Goal: Information Seeking & Learning: Compare options

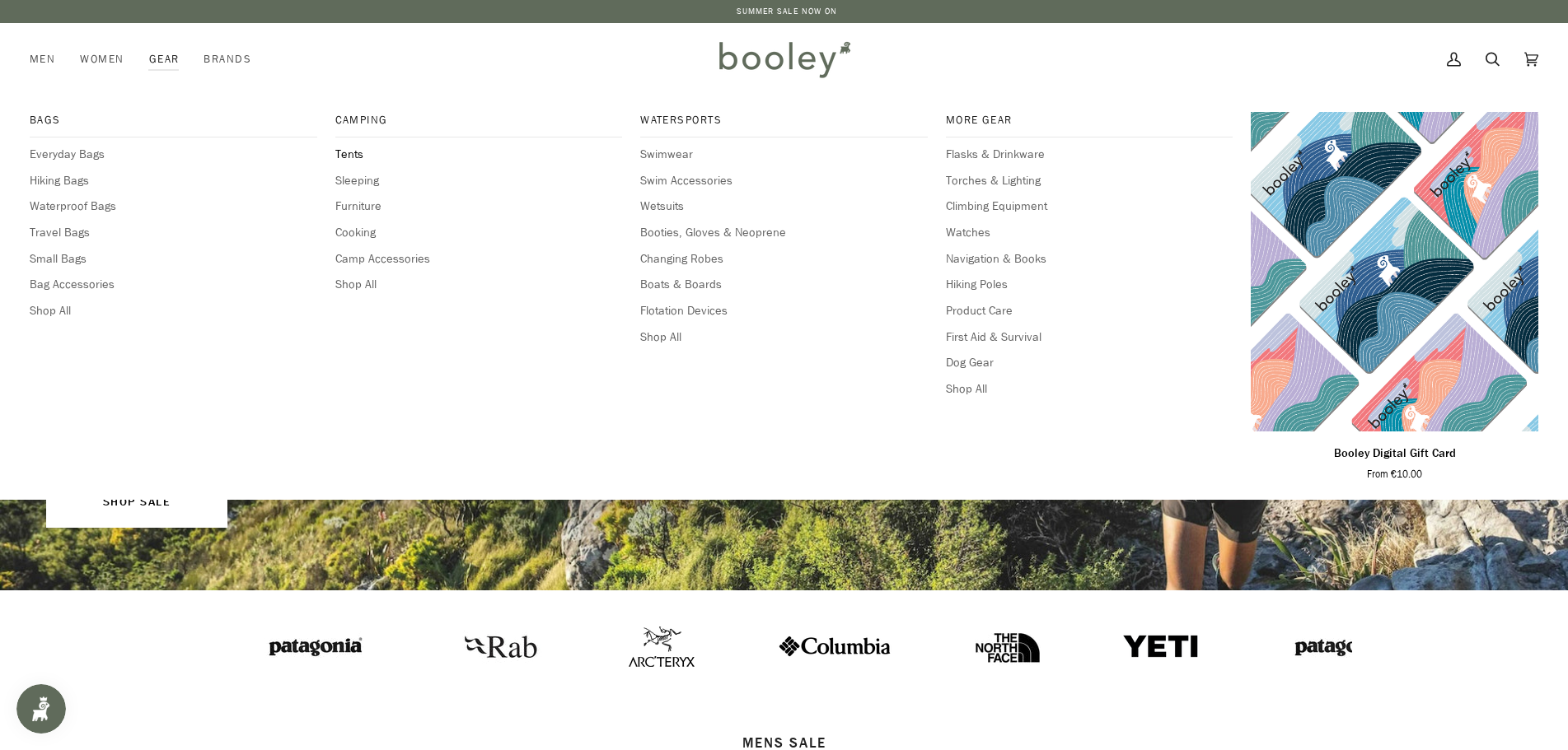
click at [351, 151] on span "Tents" at bounding box center [479, 155] width 287 height 18
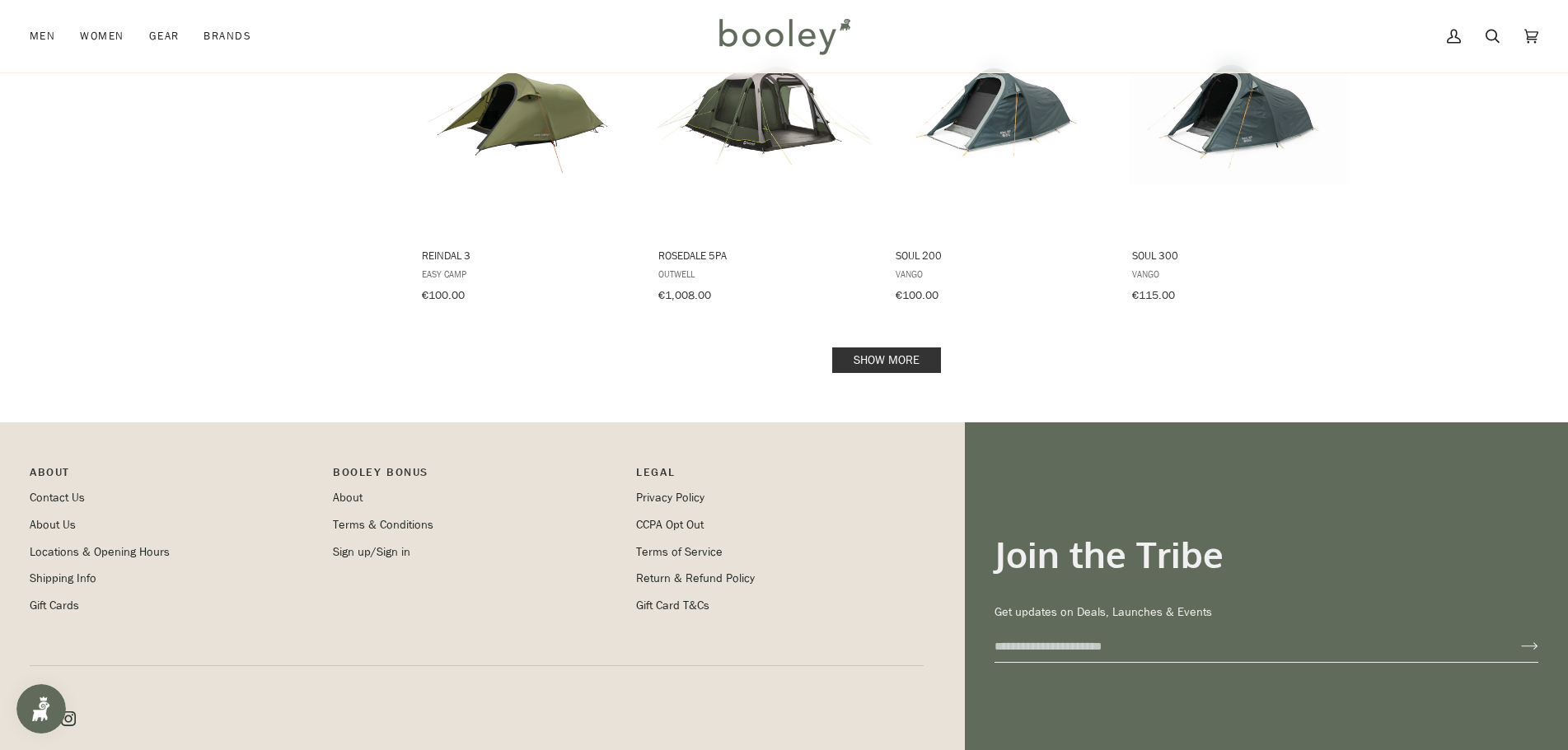
scroll to position [1729, 0]
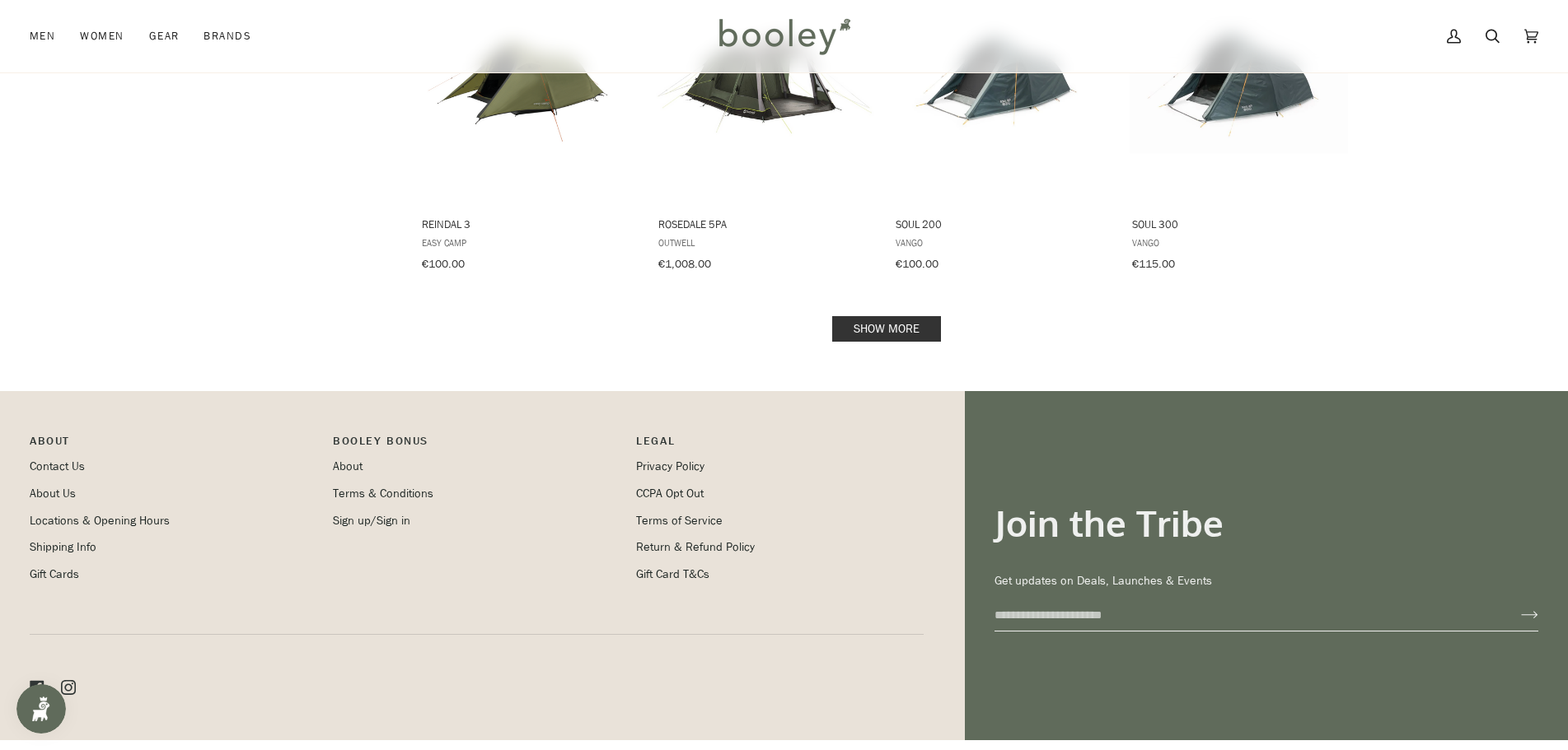
click at [879, 316] on link "Show more" at bounding box center [886, 329] width 109 height 26
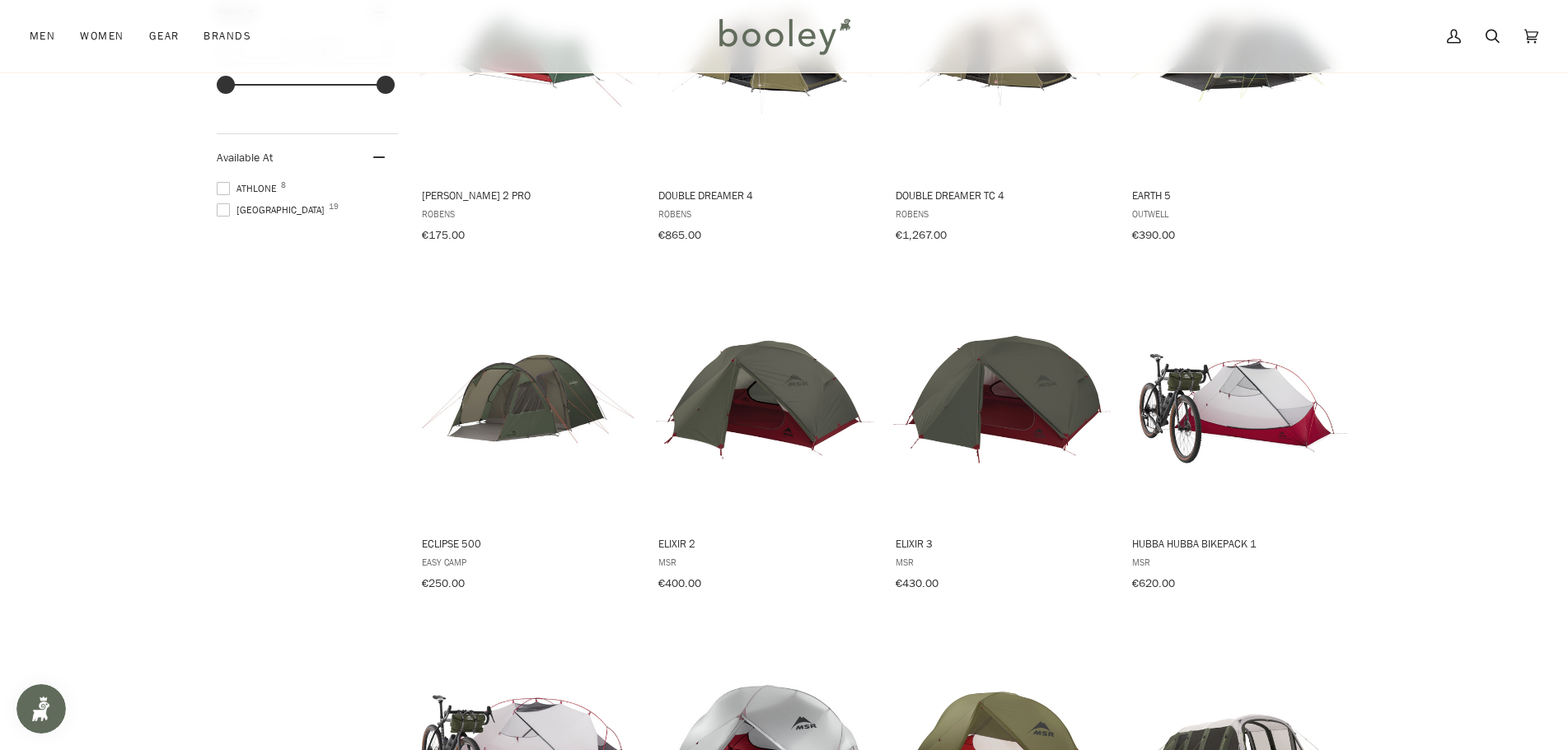
scroll to position [741, 0]
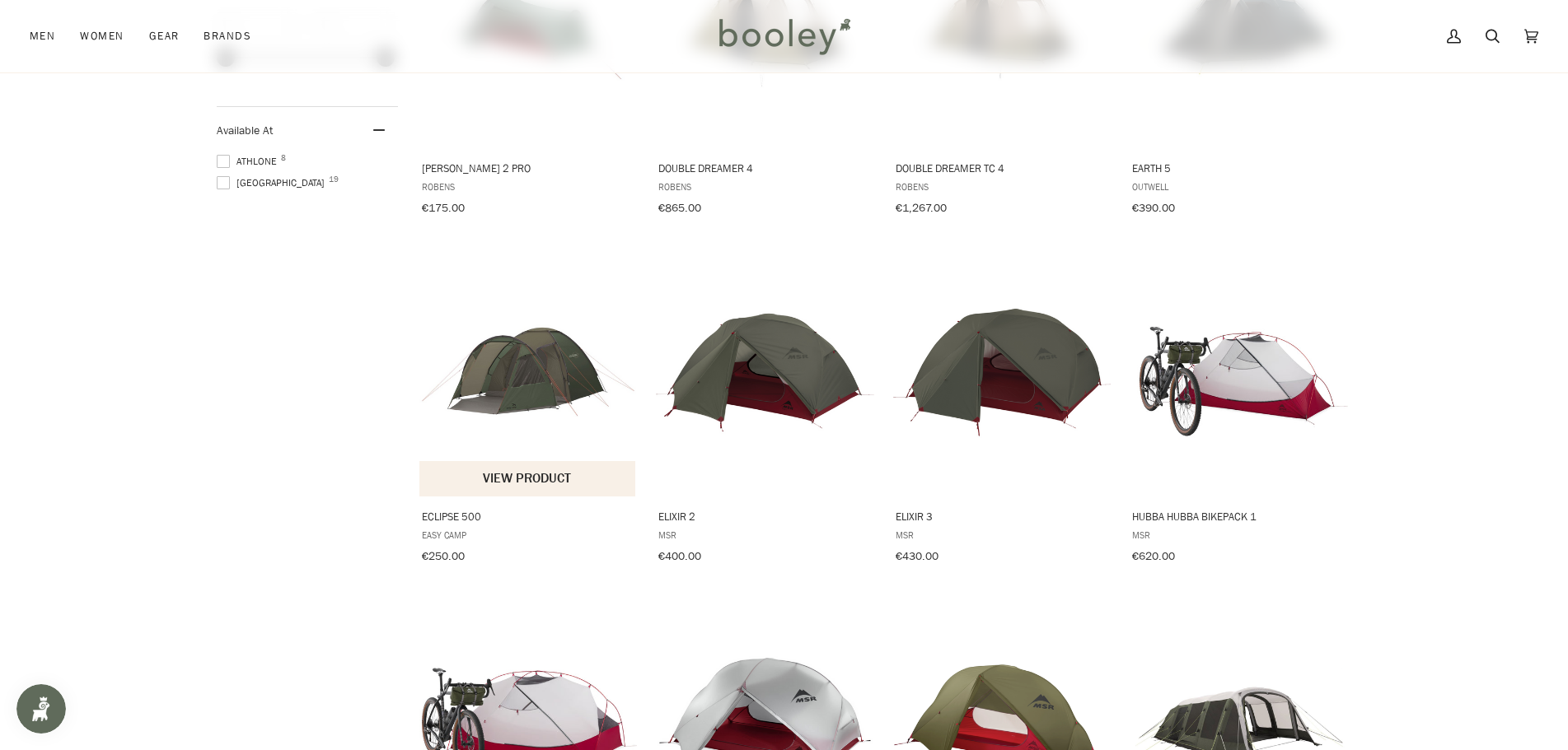
click at [528, 370] on img "Eclipse 500" at bounding box center [528, 373] width 219 height 219
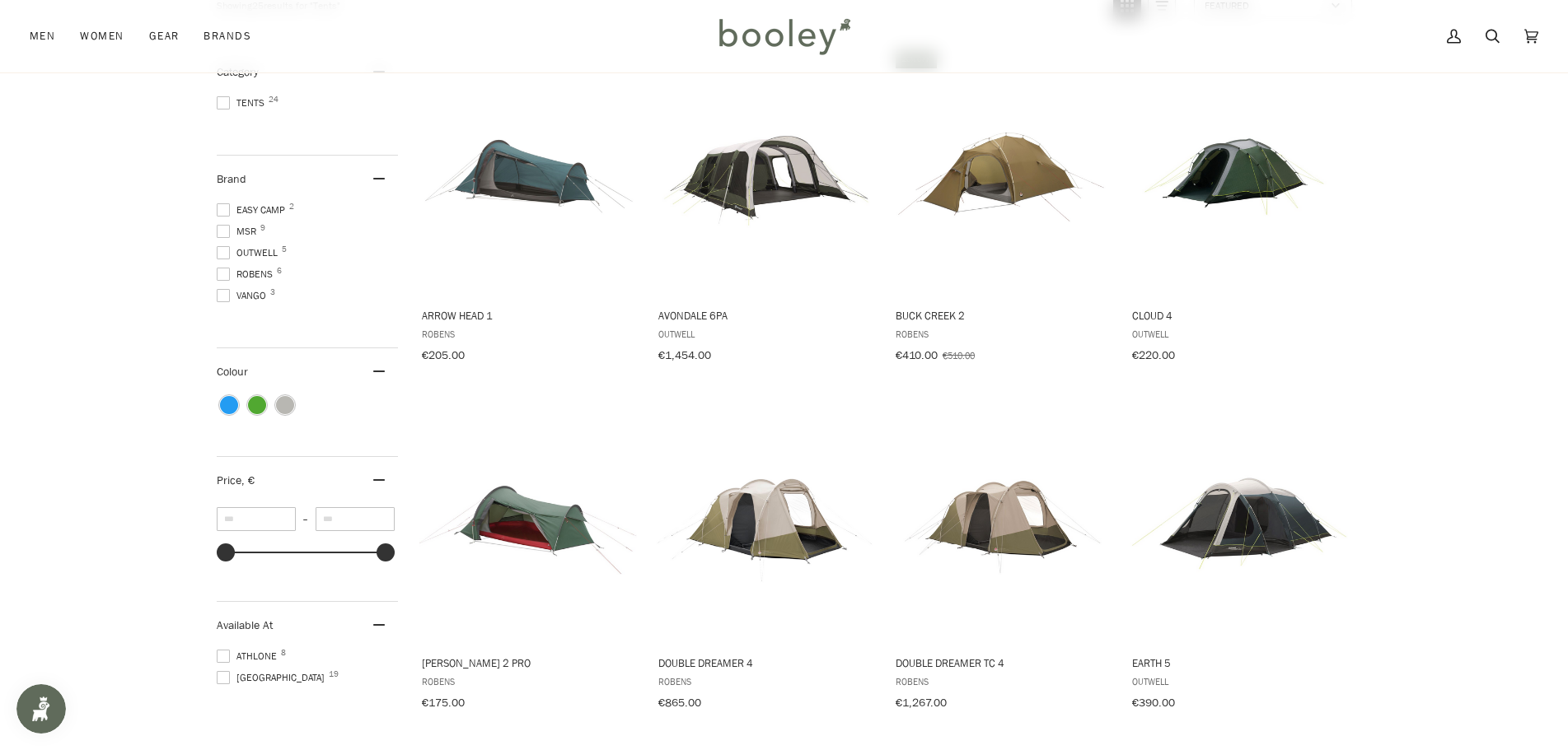
scroll to position [247, 0]
click at [1232, 512] on img "Earth 5" at bounding box center [1239, 519] width 219 height 219
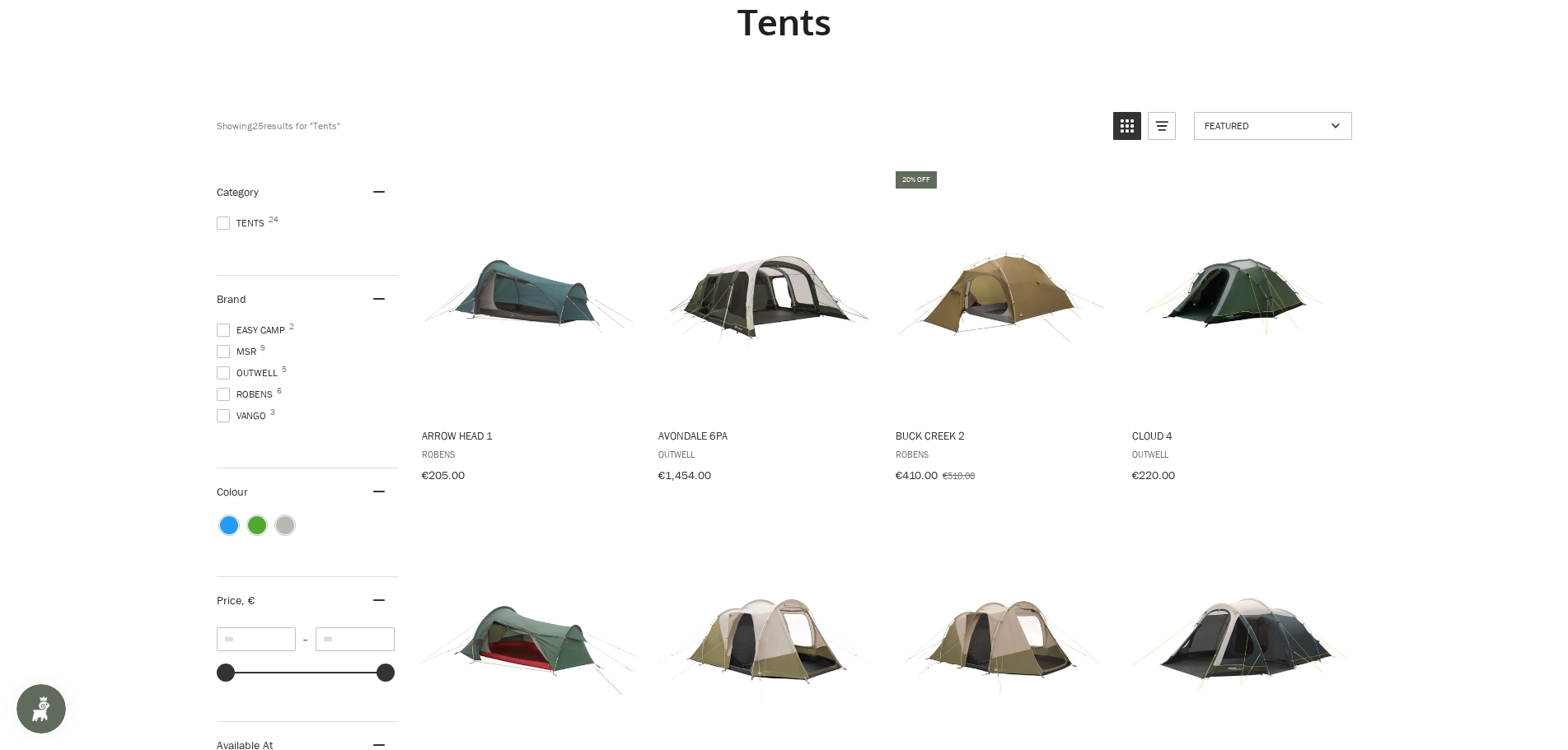
scroll to position [0, 0]
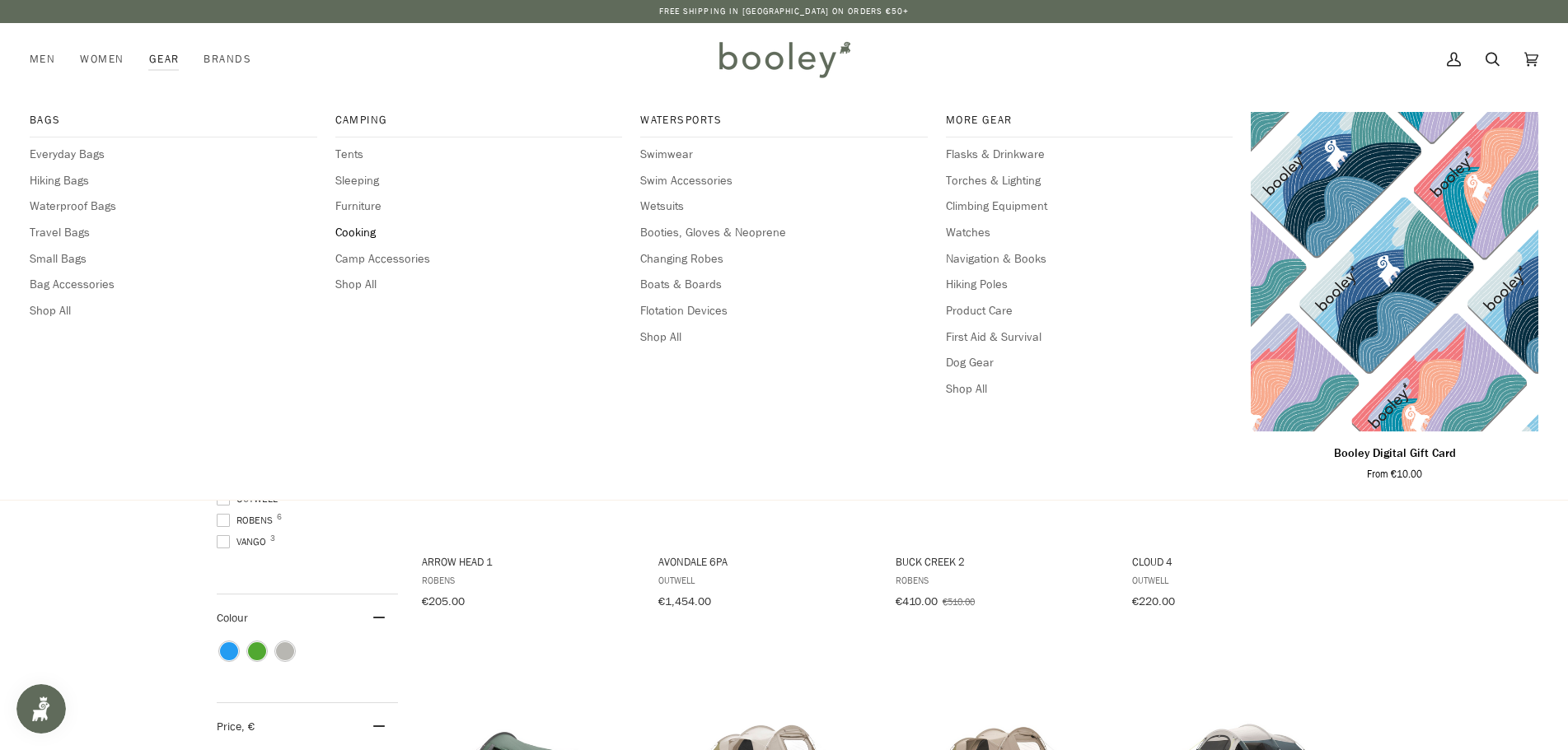
click at [356, 227] on span "Cooking" at bounding box center [479, 233] width 287 height 18
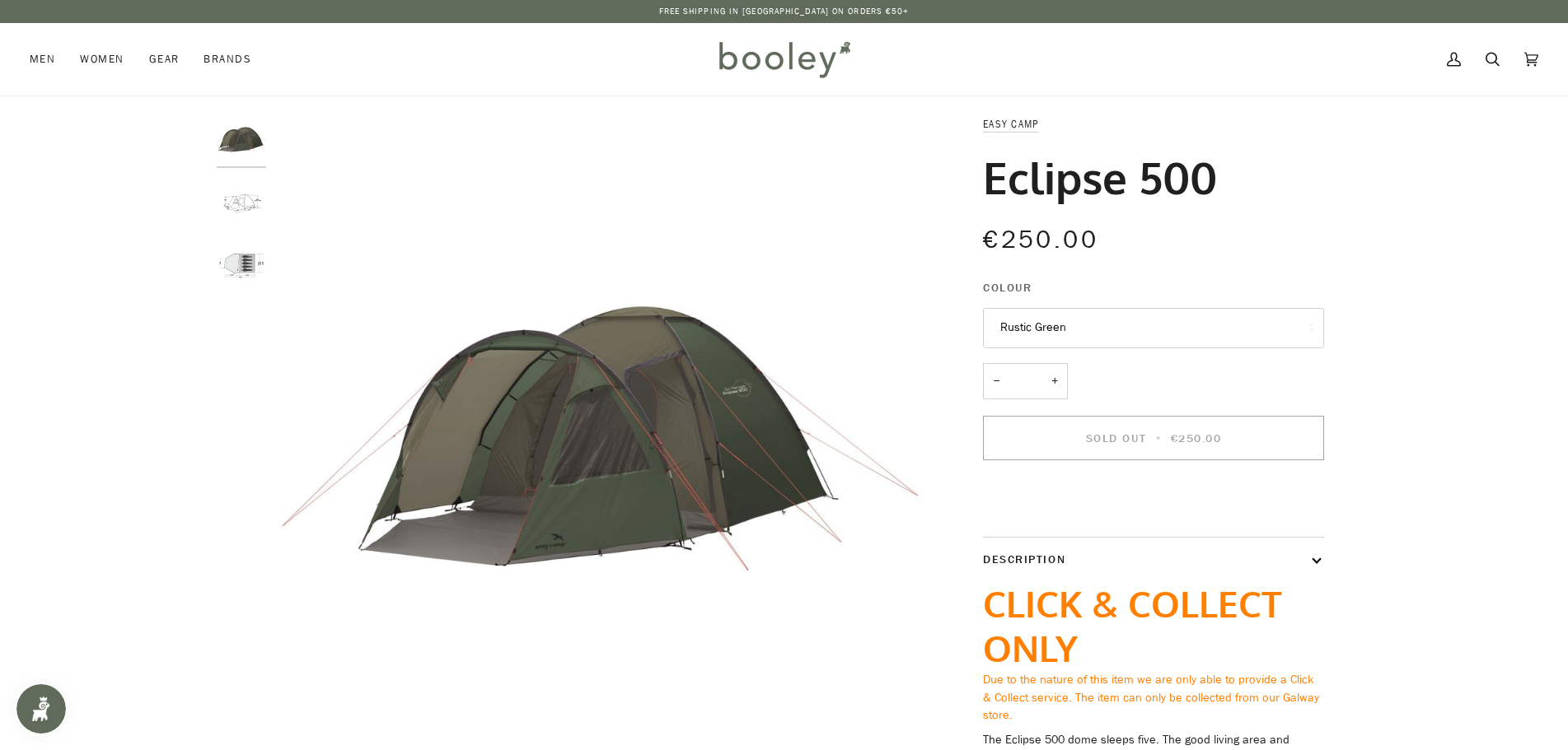
click at [238, 208] on img "Eclipse 500 - Booley Galway" at bounding box center [242, 204] width 50 height 50
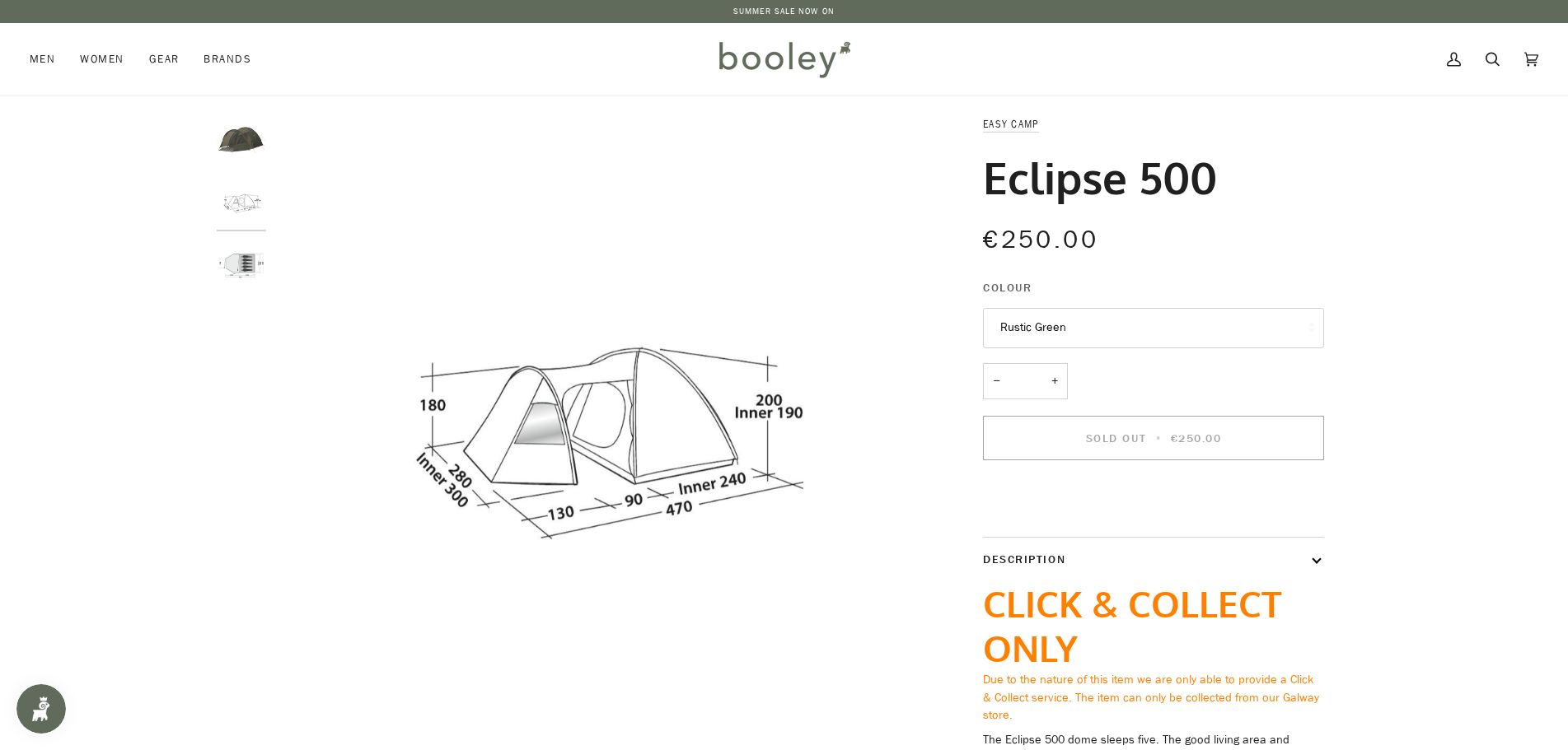
click at [245, 264] on img "Eclipse 500 - Booley Galway" at bounding box center [242, 267] width 50 height 50
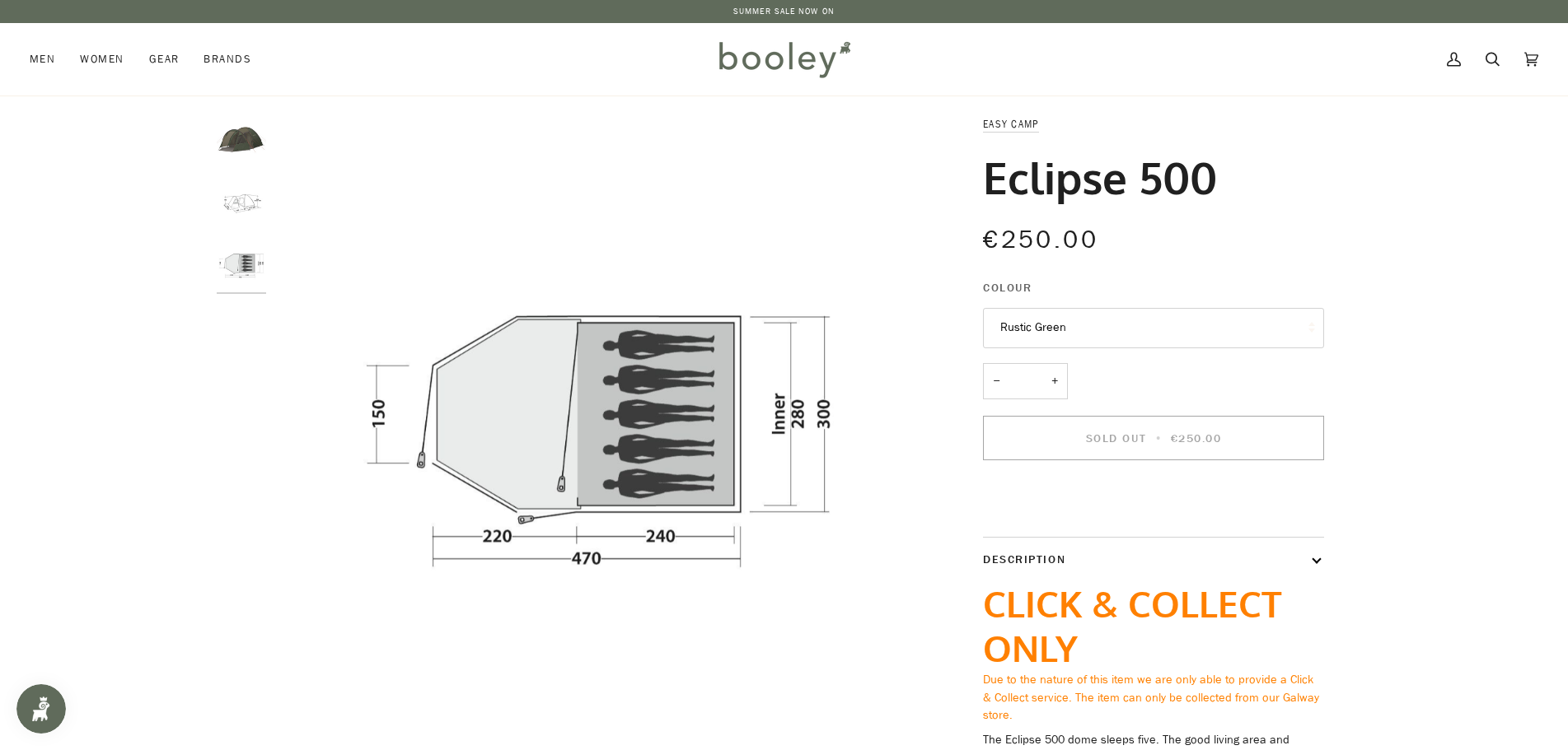
click at [238, 141] on img "Eclipse 500 Rustic Green - Booley Galway" at bounding box center [242, 140] width 50 height 50
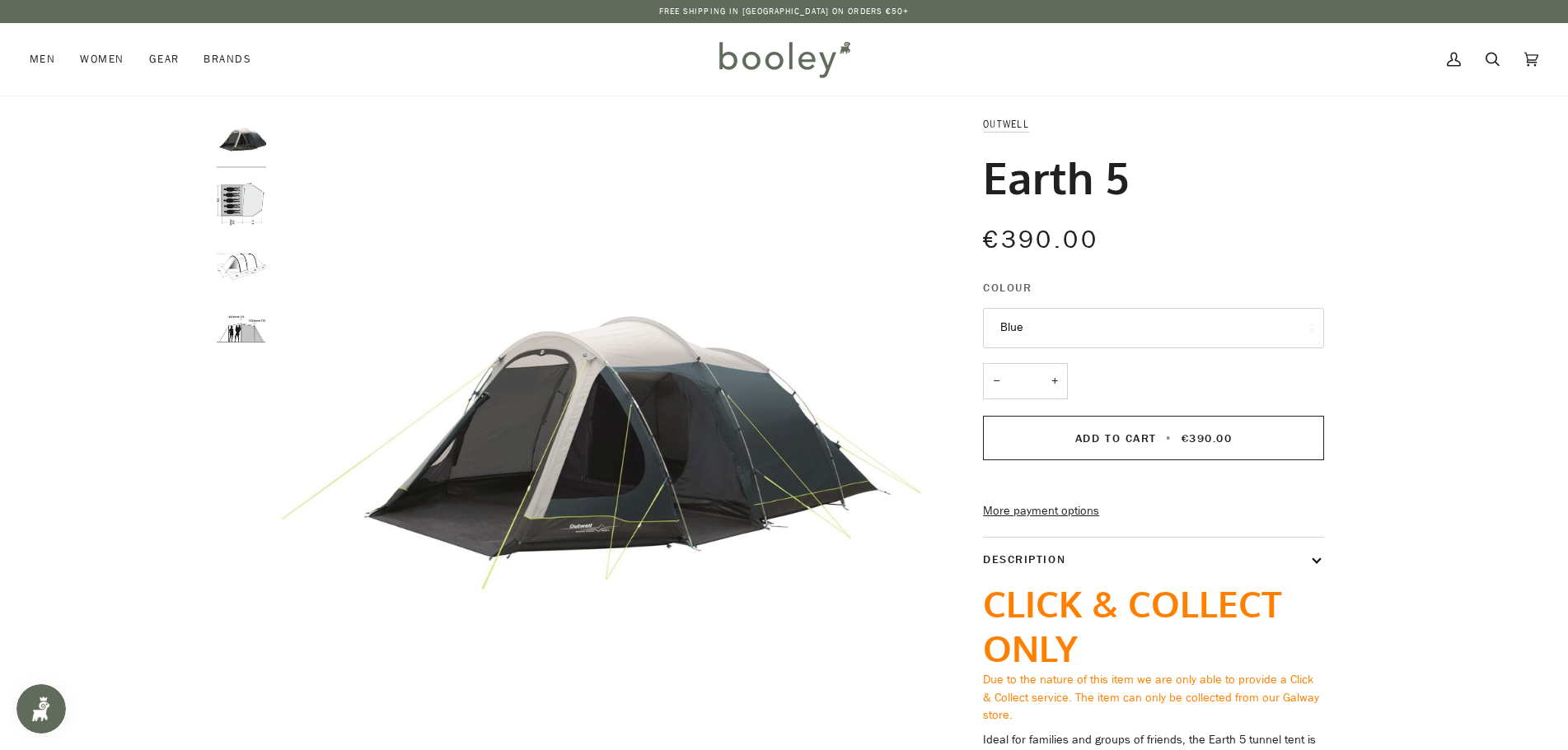
click at [238, 262] on img "Outwell Earth 5 - Booley Galway" at bounding box center [242, 267] width 50 height 50
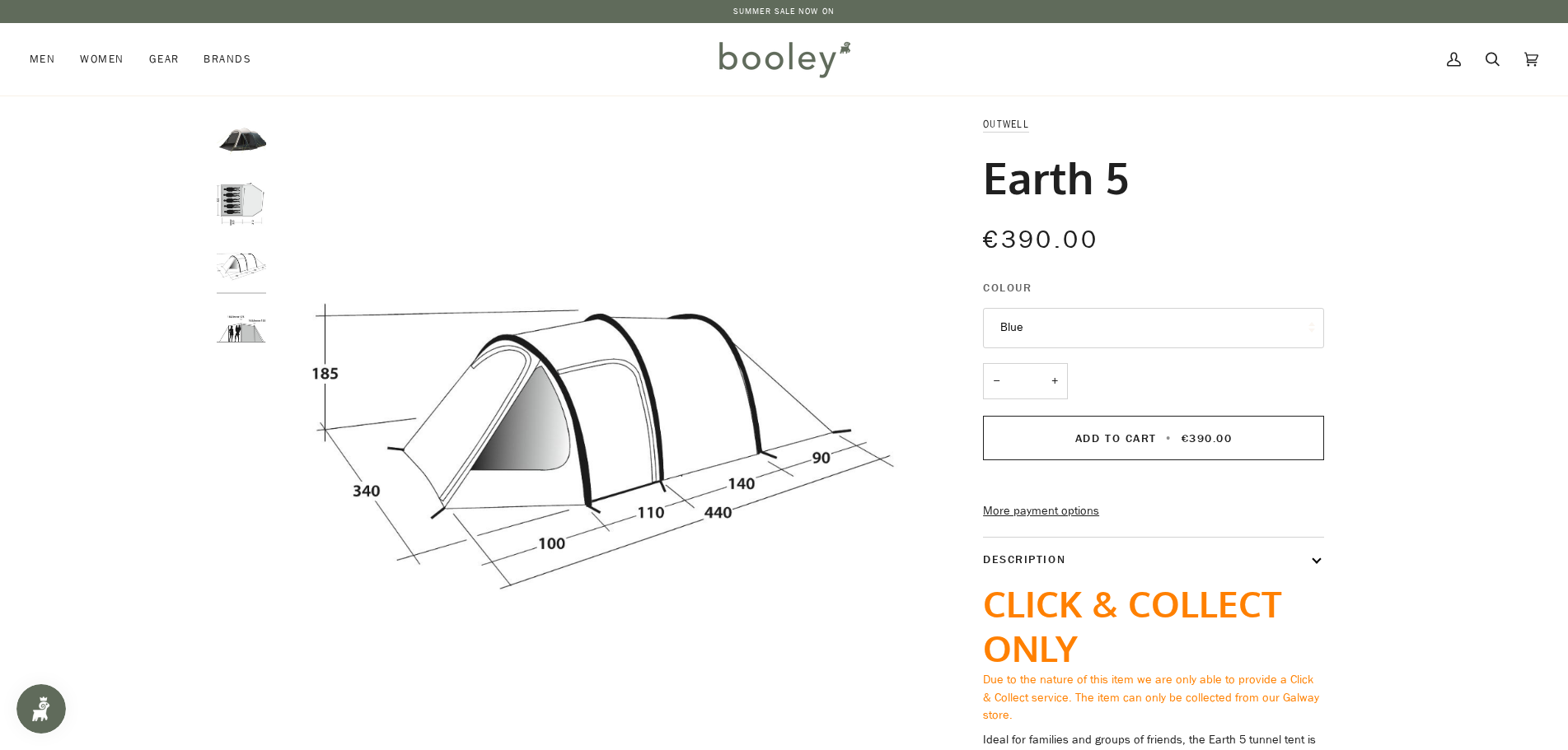
click at [239, 204] on img "Outwell Earth 5 - Booley Galway" at bounding box center [242, 204] width 50 height 50
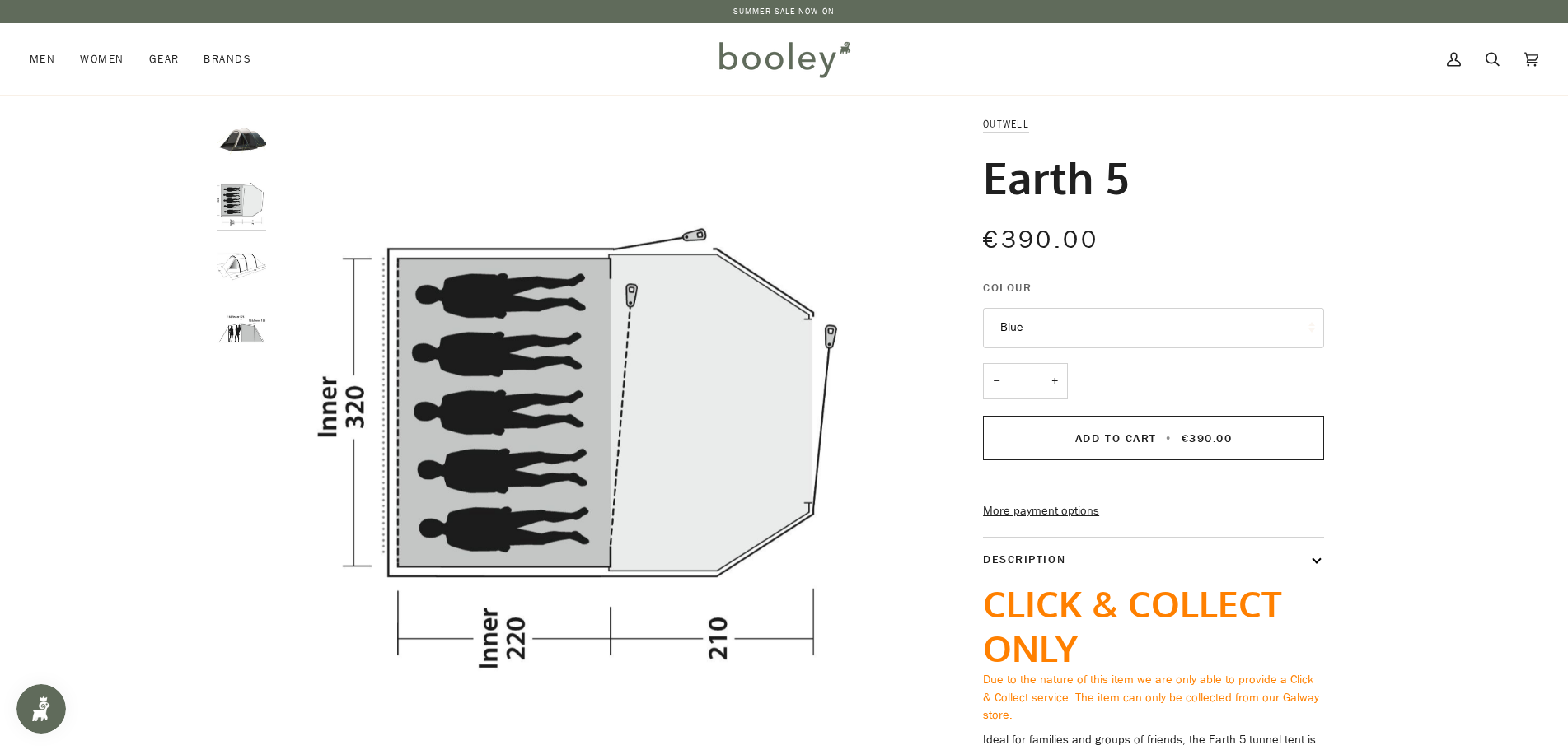
click at [248, 150] on img "Outwell Earth 5 - Booley Galway" at bounding box center [242, 140] width 50 height 50
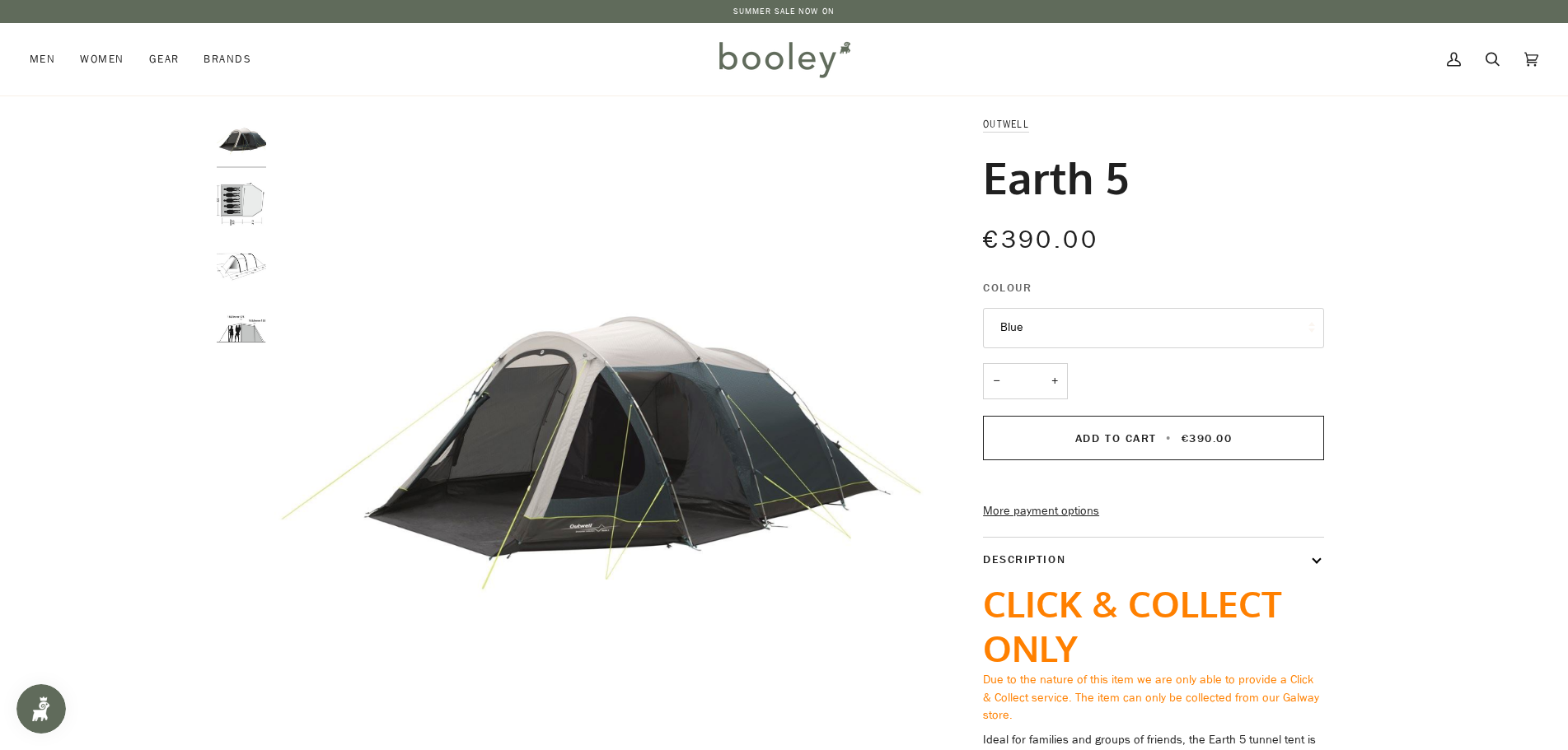
click at [250, 326] on img "Outwell Earth 5 - Booley Galway" at bounding box center [242, 329] width 50 height 50
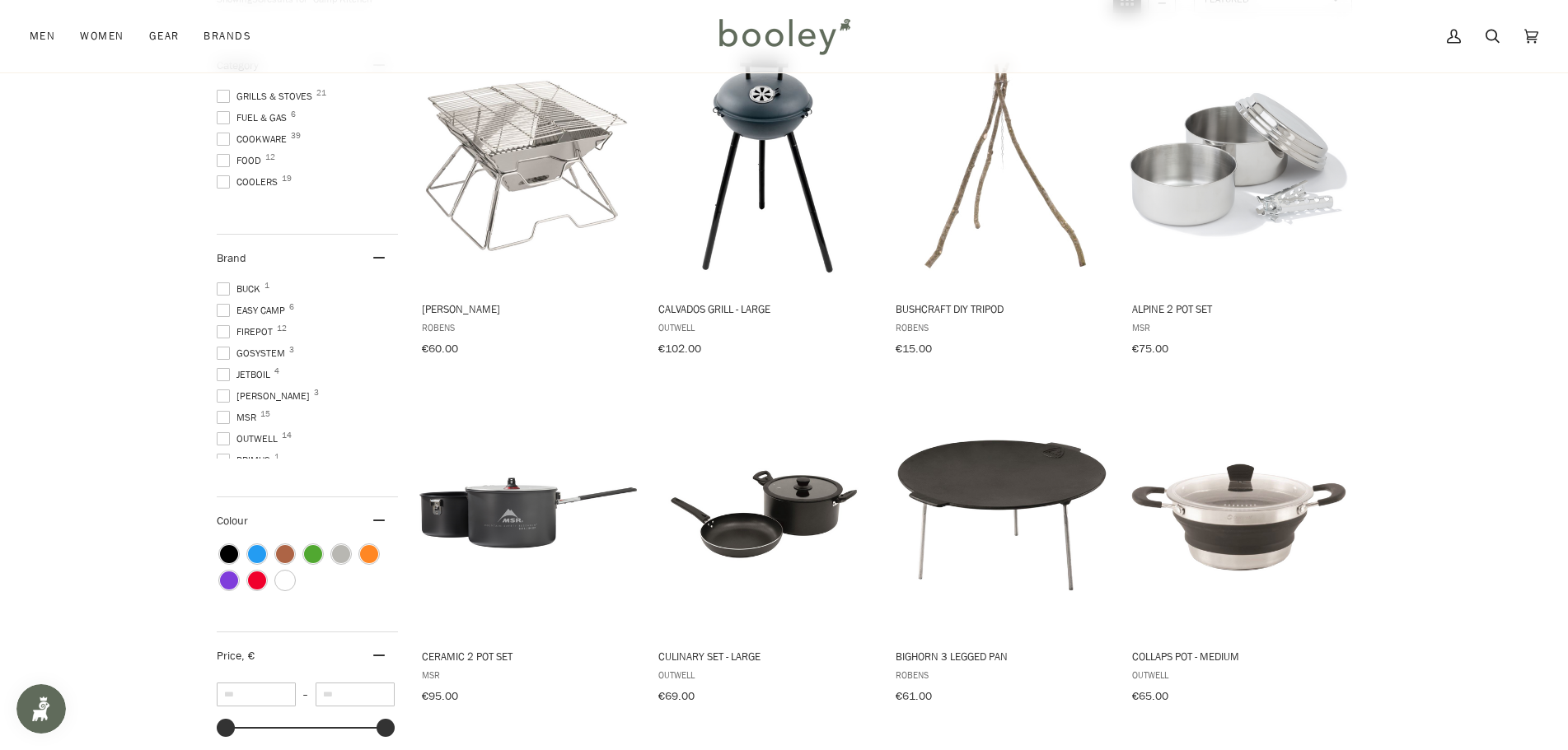
scroll to position [247, 0]
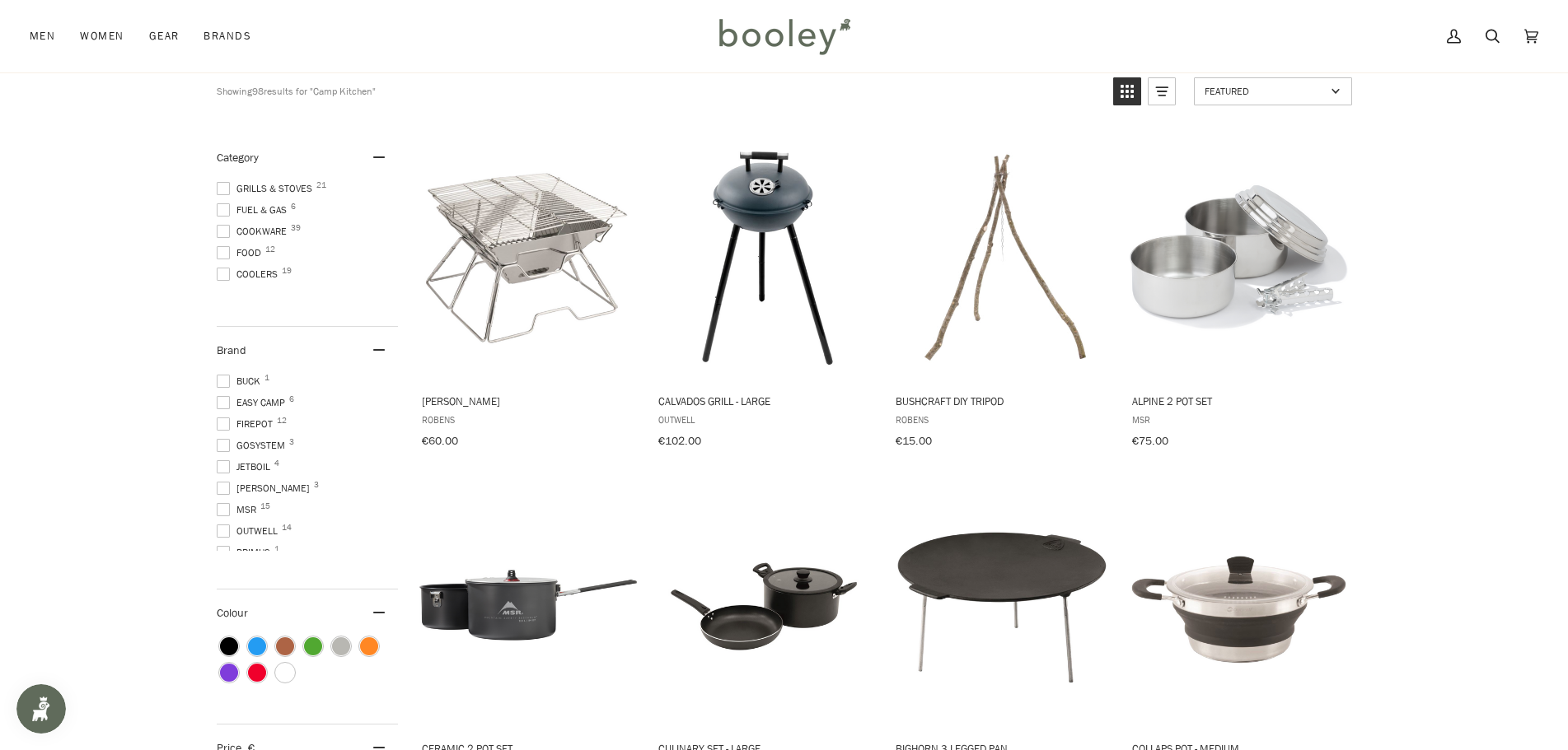
click at [285, 183] on span "Grills & Stoves 21" at bounding box center [267, 189] width 100 height 15
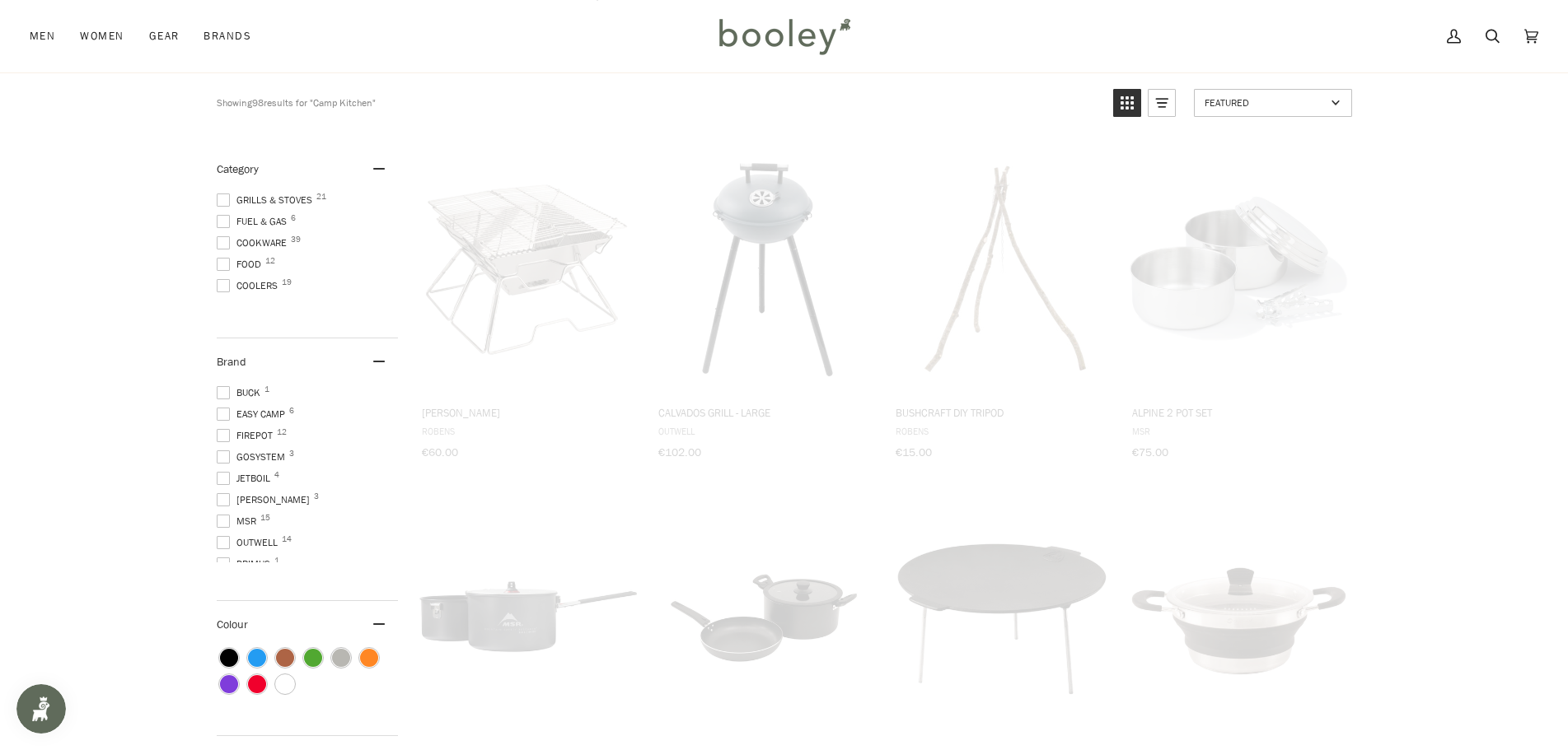
scroll to position [219, 0]
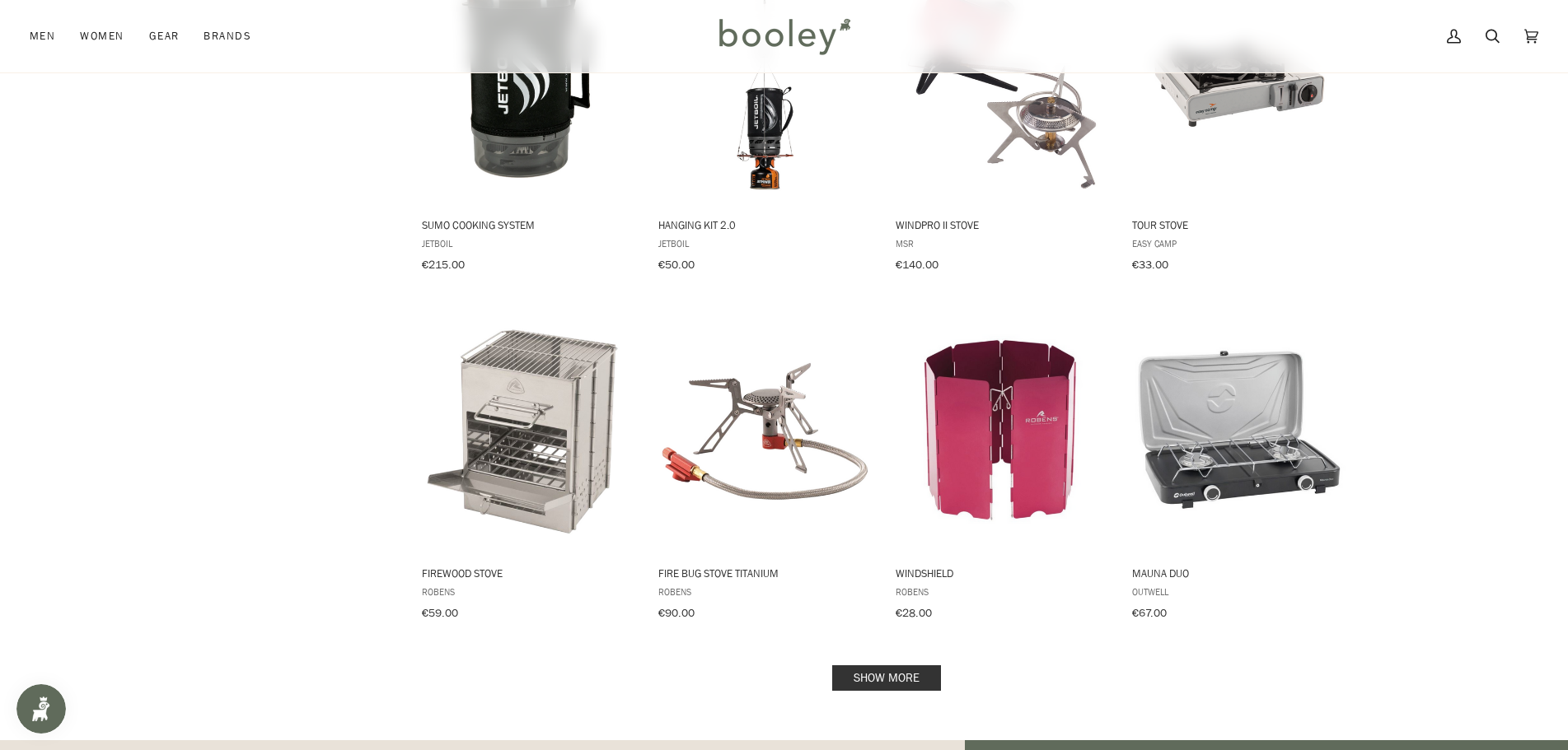
scroll to position [1565, 0]
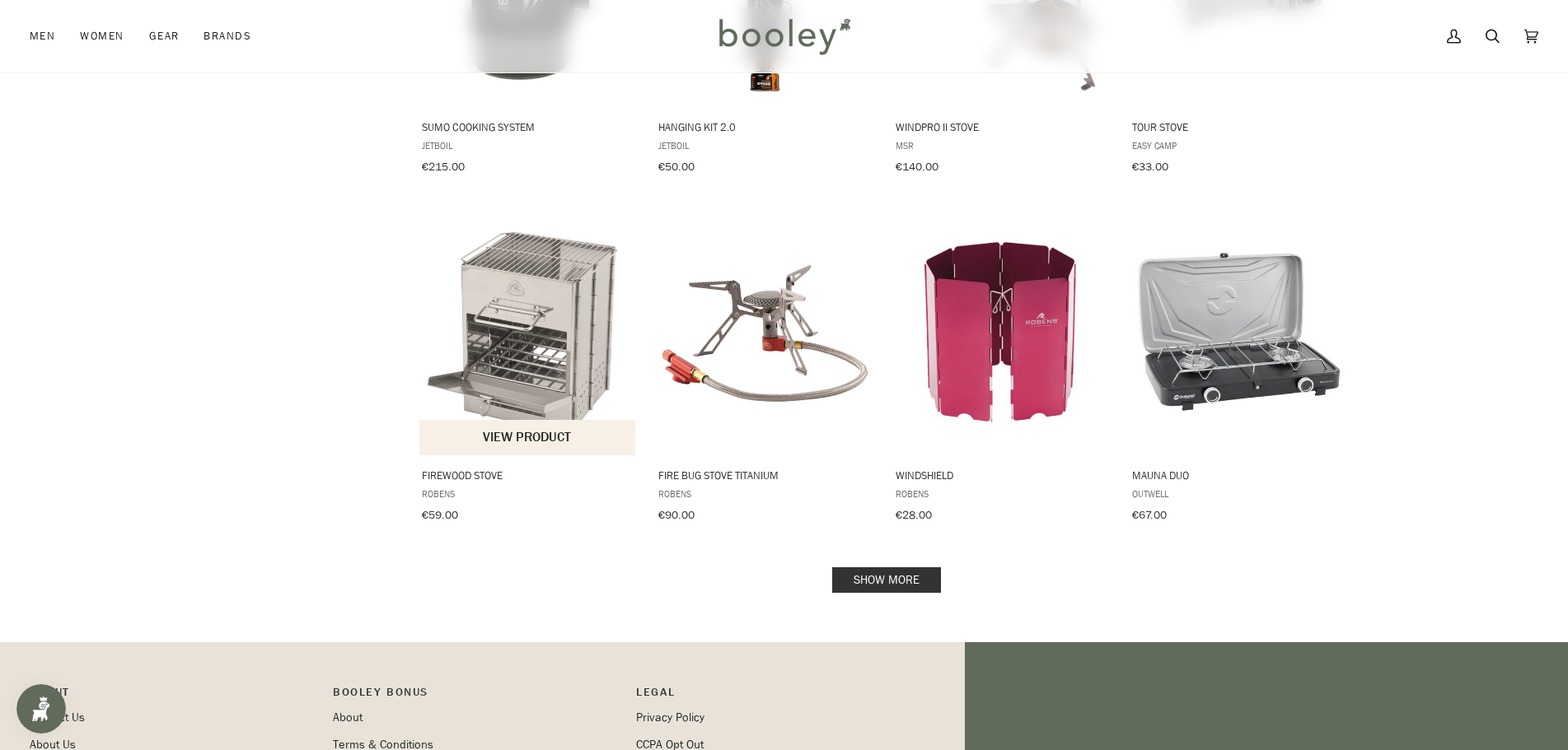
click at [519, 327] on img "Firewood Stove" at bounding box center [528, 333] width 219 height 219
click at [873, 567] on link "Show more" at bounding box center [886, 579] width 109 height 26
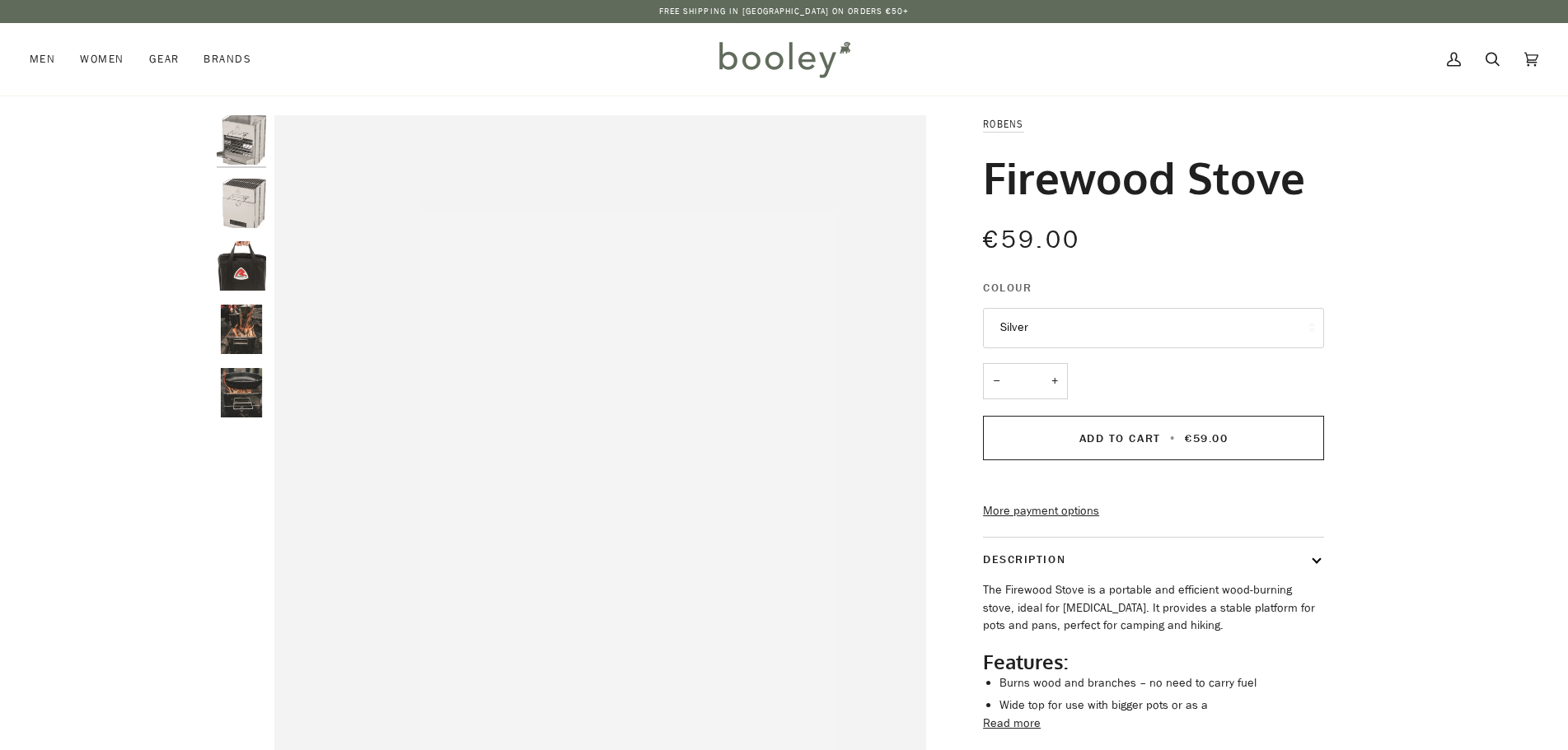
click at [245, 326] on img "Robens Firewood Stove - Booley Galway" at bounding box center [242, 329] width 50 height 50
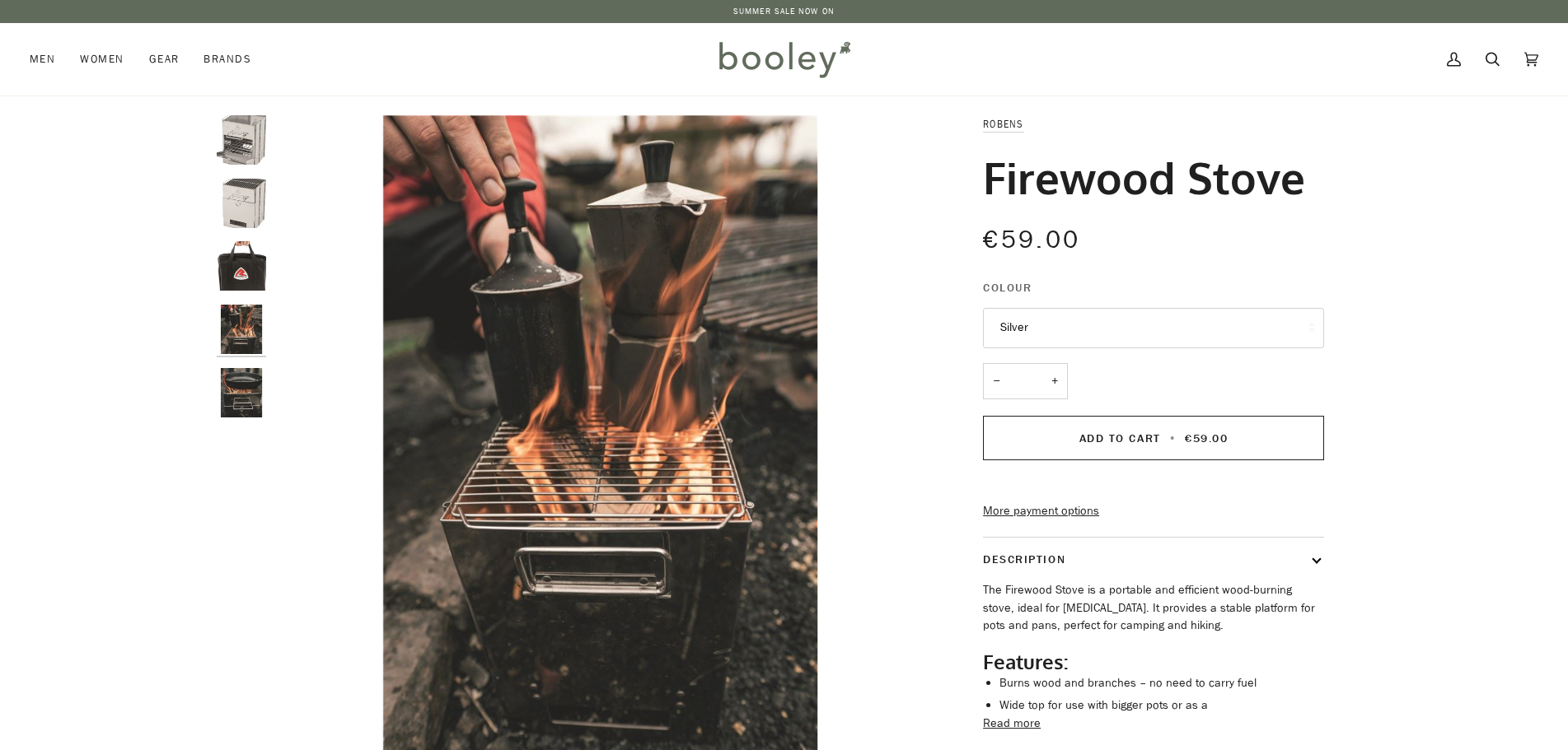
click at [243, 391] on img "Robens Firewood Stove - Booley Galway" at bounding box center [242, 393] width 50 height 50
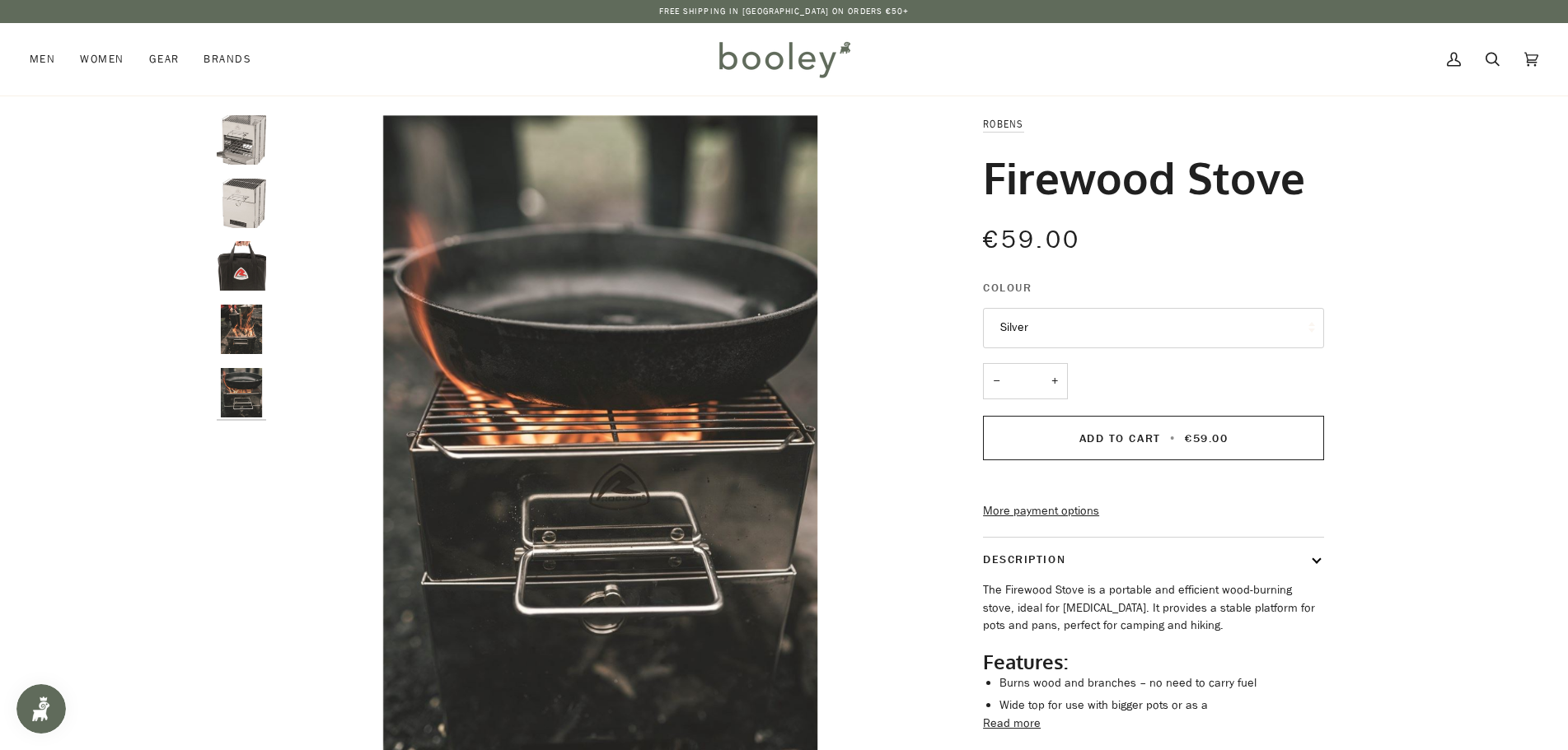
click at [243, 204] on img "Robens Firewood Stove - Booley Galway" at bounding box center [242, 204] width 50 height 50
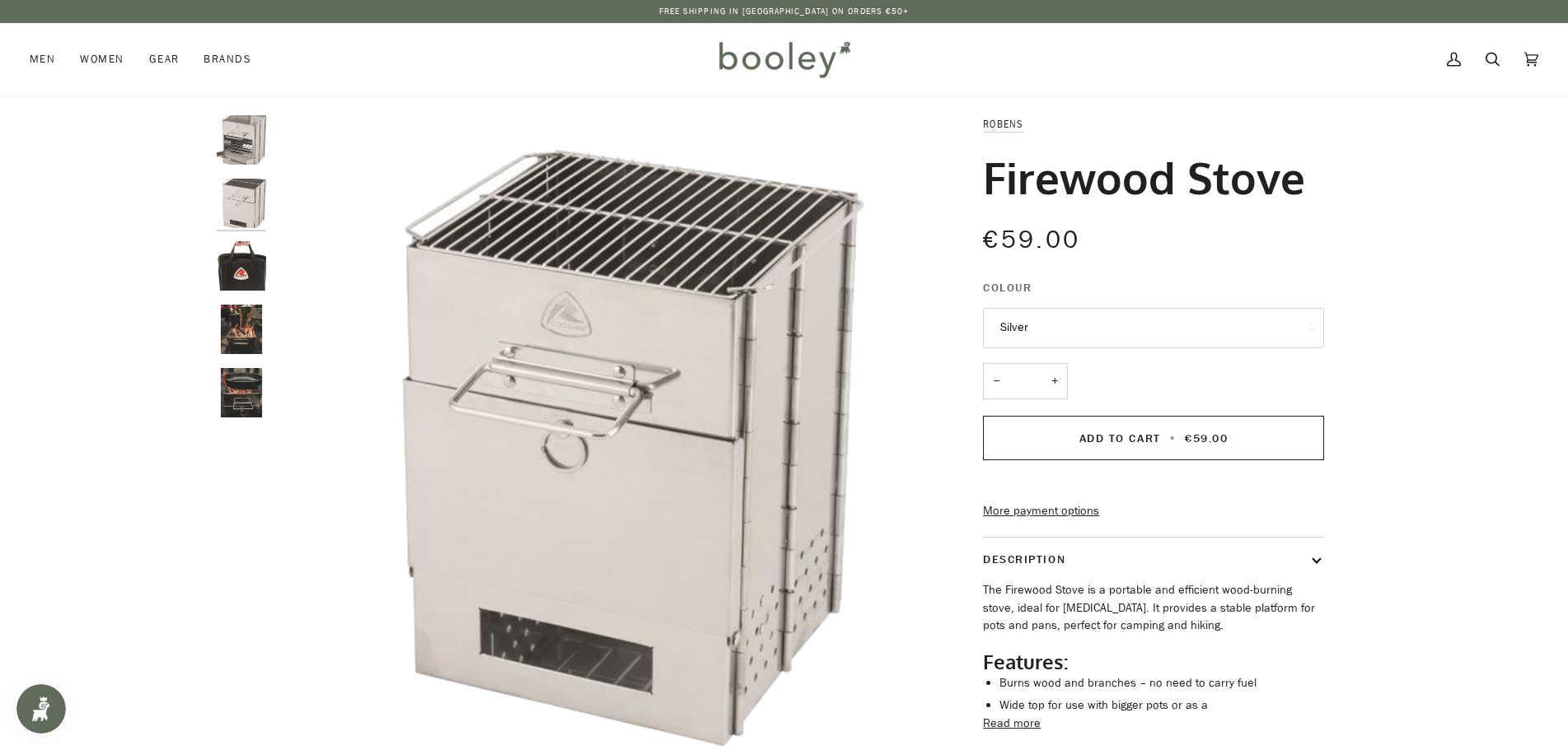
click at [242, 136] on img "Robens Firewood Stove Silver - Booley Galway" at bounding box center [242, 140] width 50 height 50
